Goal: Information Seeking & Learning: Learn about a topic

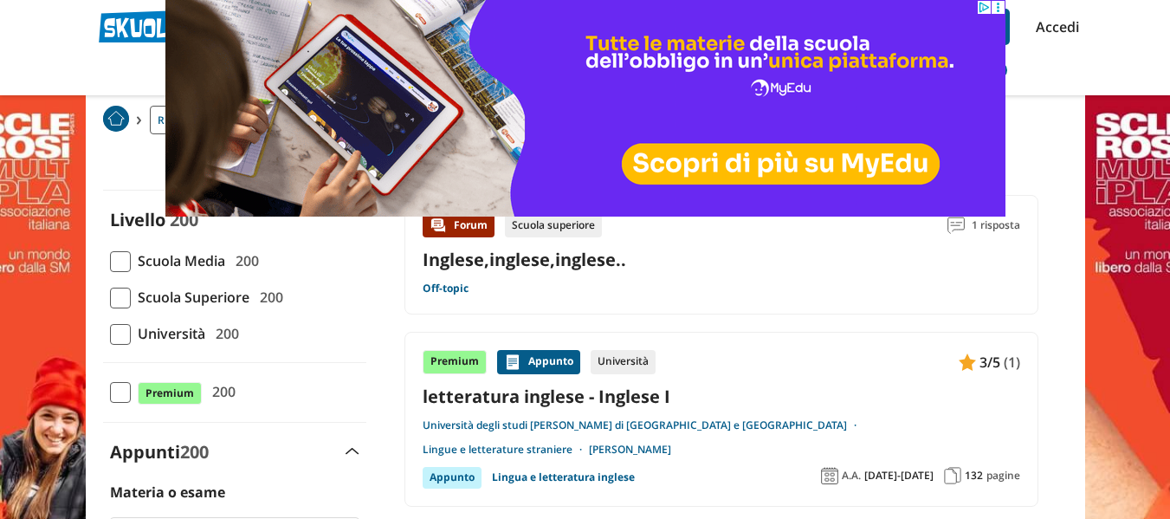
click at [225, 300] on span "Scuola Superiore" at bounding box center [190, 297] width 119 height 23
click at [110, 297] on input "Scuola Superiore 200" at bounding box center [110, 297] width 0 height 0
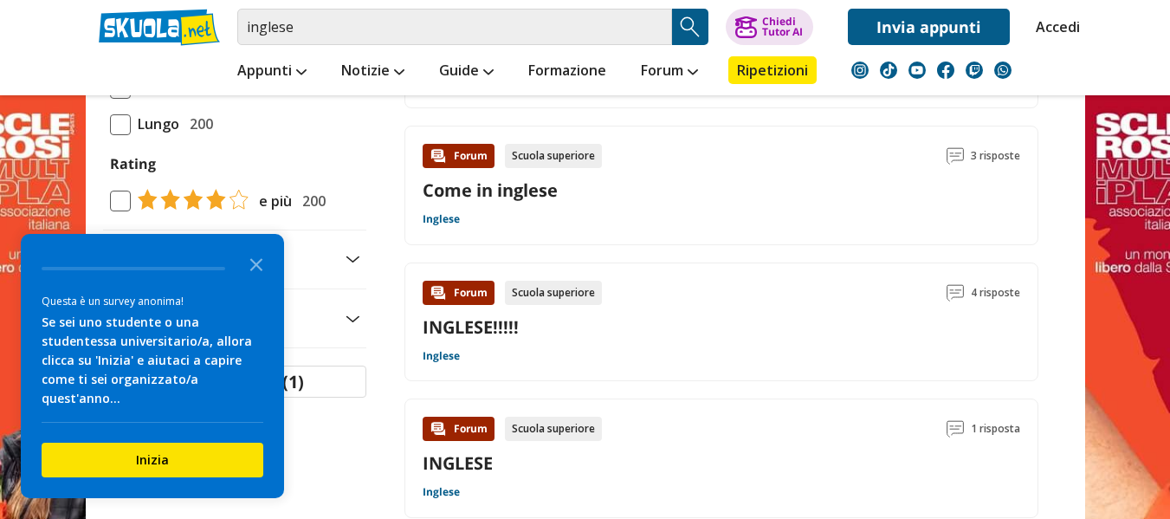
scroll to position [866, 0]
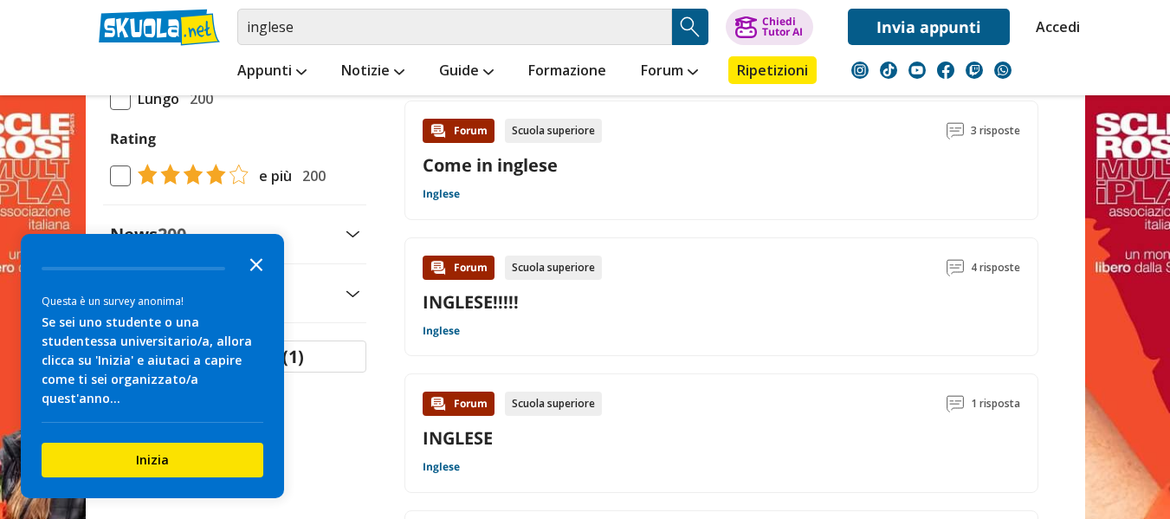
click at [258, 281] on icon "Close the survey" at bounding box center [256, 263] width 35 height 35
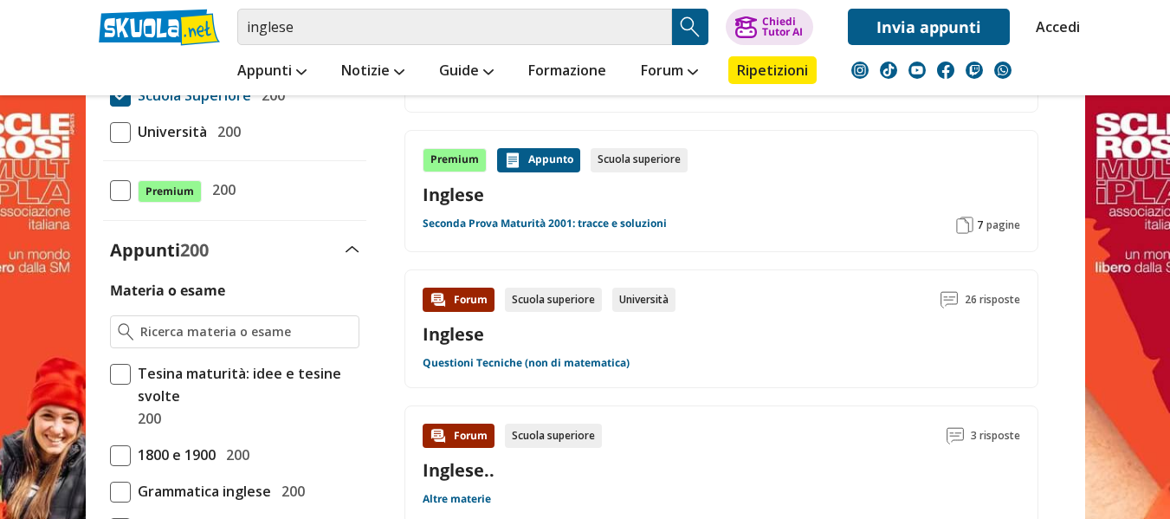
scroll to position [87, 0]
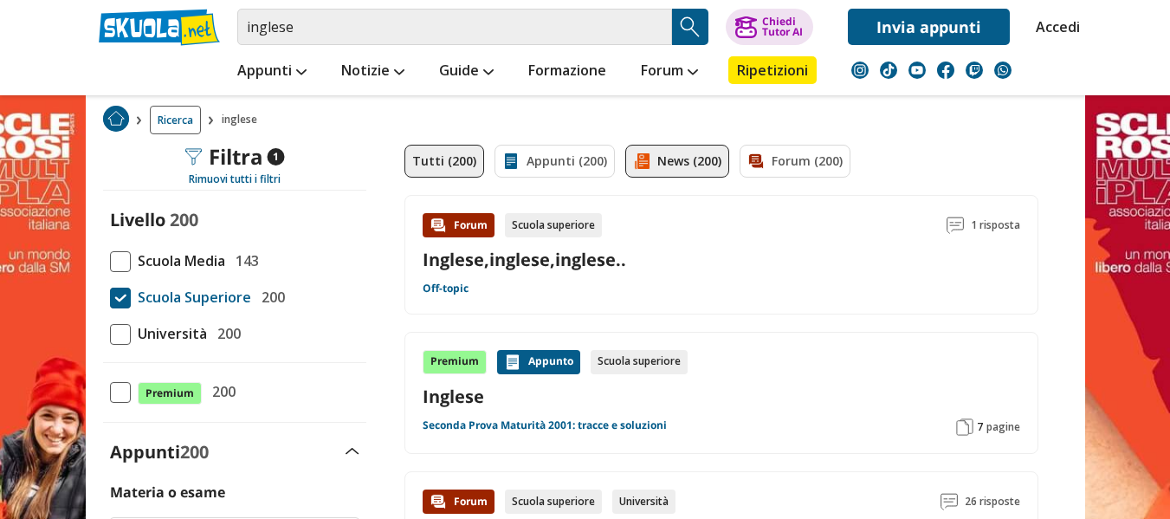
click at [693, 157] on link "News (200)" at bounding box center [677, 161] width 104 height 33
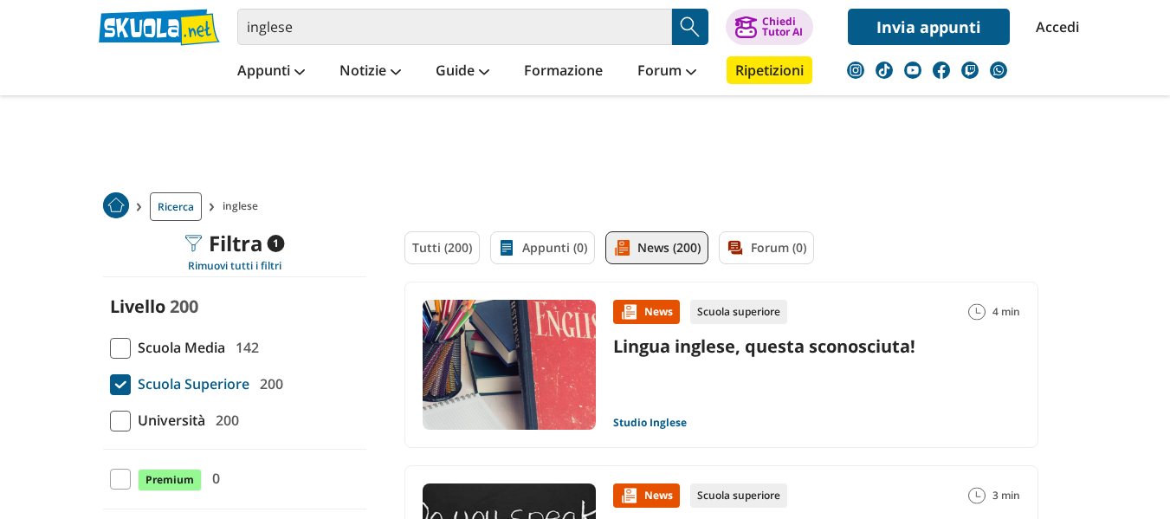
click at [571, 247] on div "Tutti (200) Appunti (0) News (200) Forum (0)" at bounding box center [721, 256] width 634 height 50
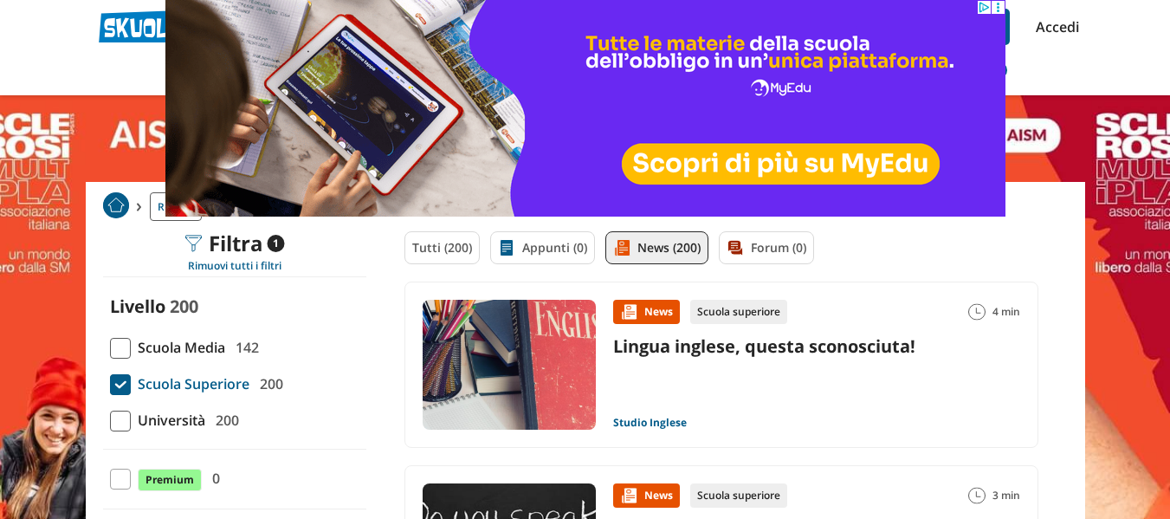
click at [570, 256] on div "Tutti (200) Appunti (0) News (200) Forum (0)" at bounding box center [721, 256] width 634 height 50
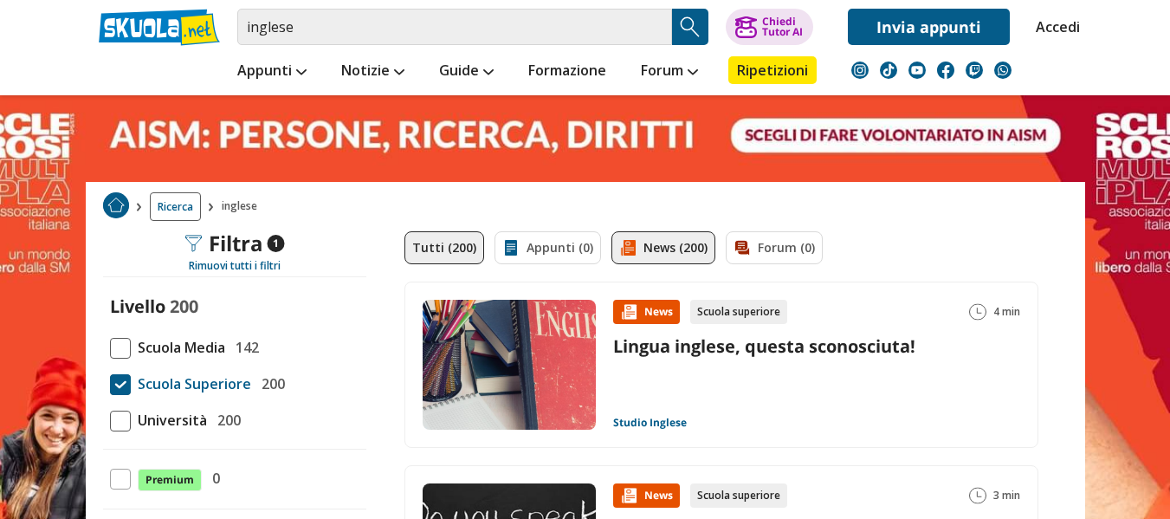
click at [474, 255] on link "Tutti (200)" at bounding box center [444, 247] width 80 height 33
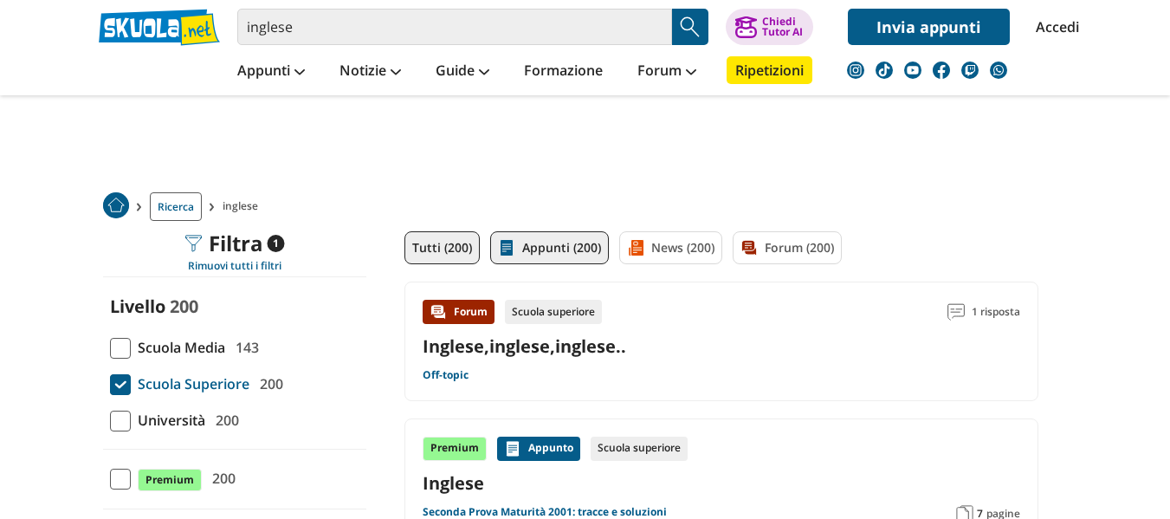
click at [549, 250] on link "Appunti (200)" at bounding box center [549, 247] width 119 height 33
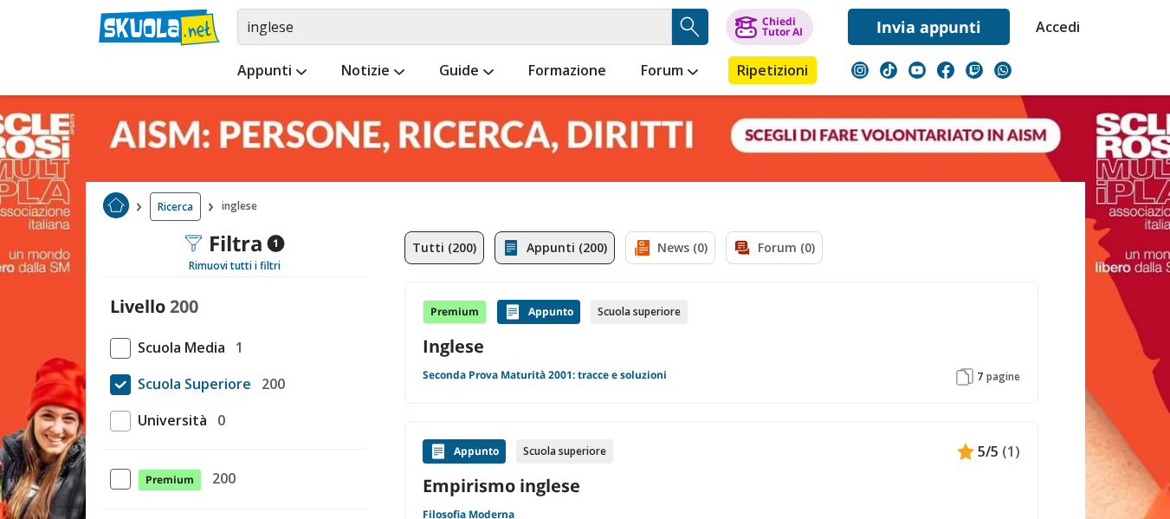
click at [450, 249] on link "Tutti (200)" at bounding box center [444, 247] width 80 height 33
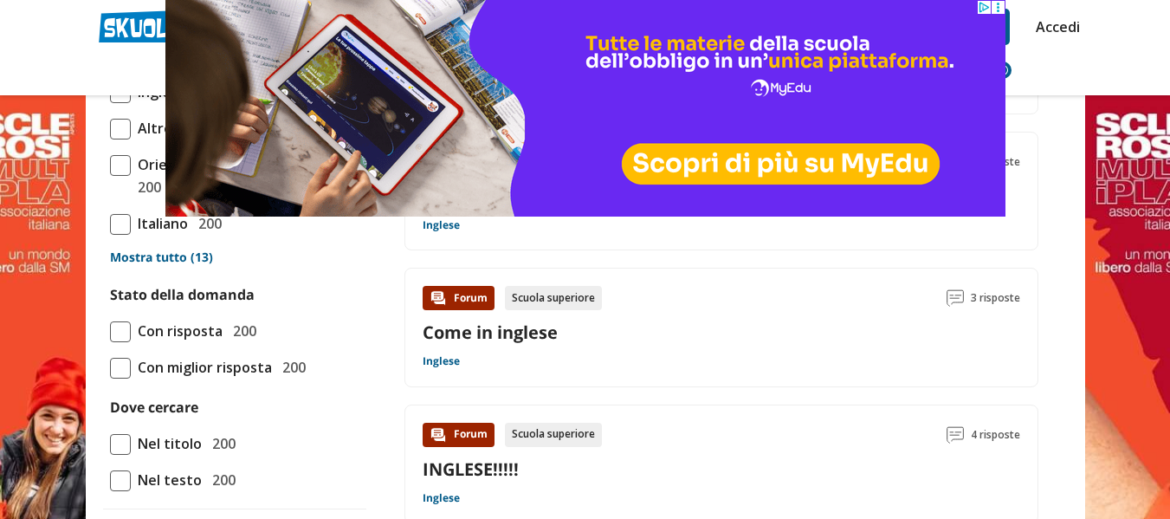
scroll to position [520, 0]
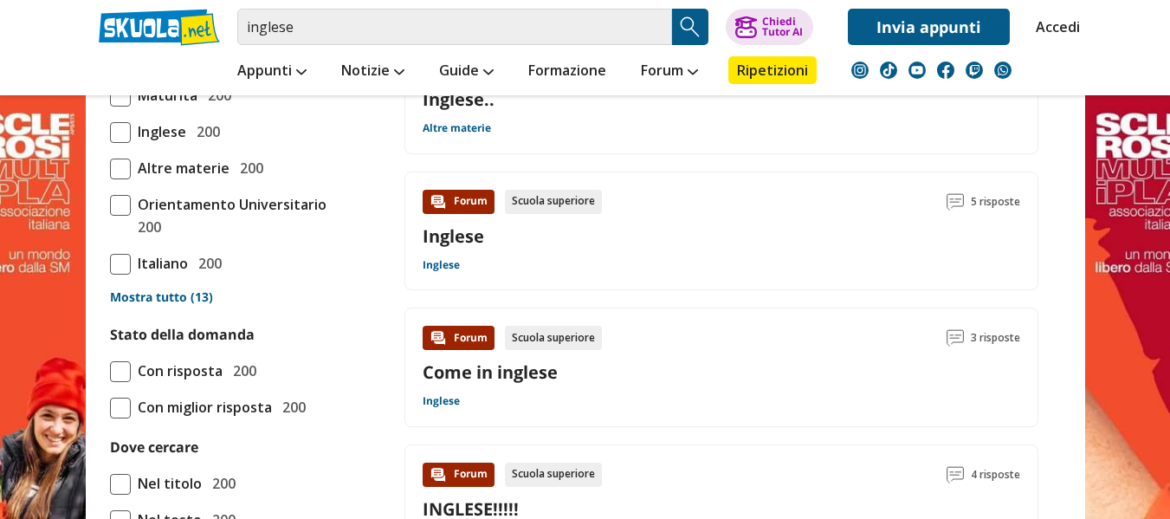
click at [150, 472] on span "Nel titolo" at bounding box center [166, 483] width 71 height 23
click at [110, 483] on input "Nel titolo 200" at bounding box center [110, 483] width 0 height 0
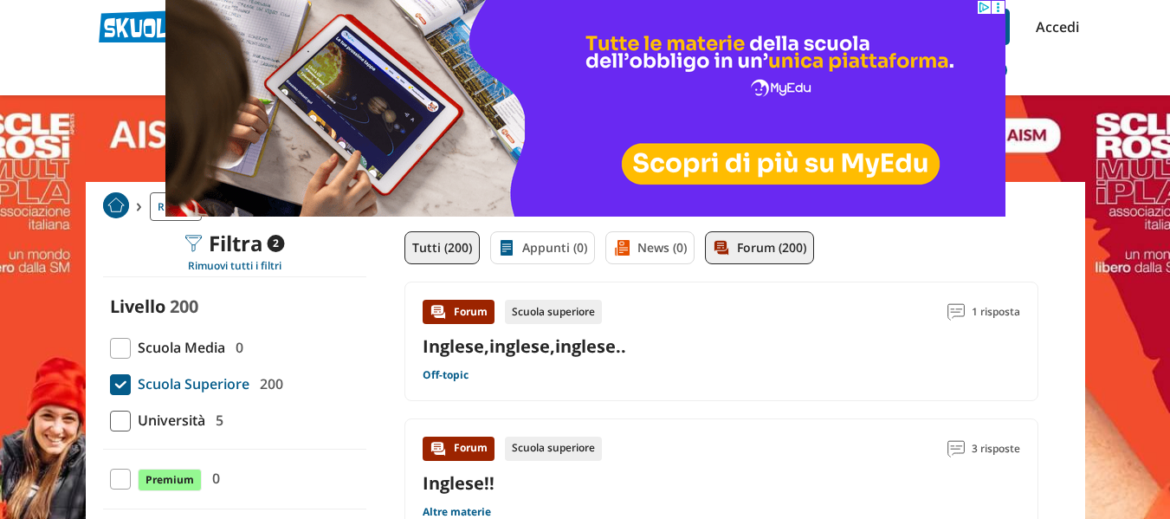
click at [451, 234] on link "Tutti (200)" at bounding box center [441, 247] width 75 height 33
